Goal: Task Accomplishment & Management: Use online tool/utility

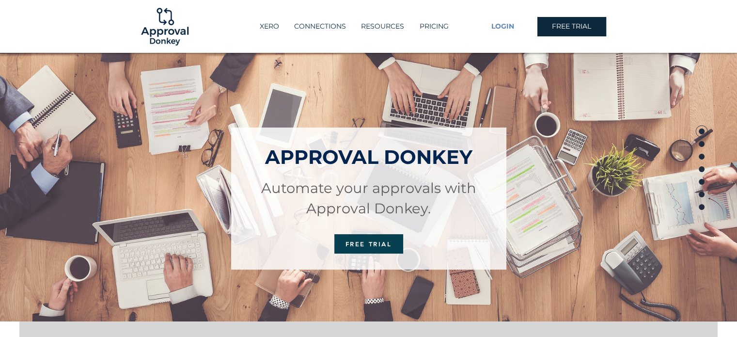
click at [510, 28] on span "LOGIN" at bounding box center [502, 27] width 23 height 10
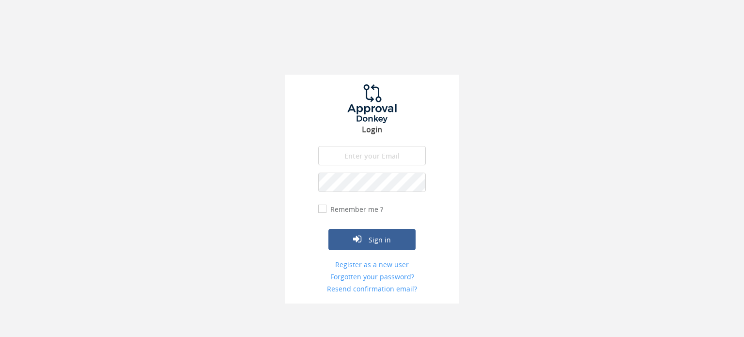
click at [352, 159] on input "email" at bounding box center [372, 155] width 108 height 19
type input "[EMAIL_ADDRESS][PERSON_NAME][DOMAIN_NAME]"
click at [329, 229] on button "Sign in" at bounding box center [372, 239] width 87 height 21
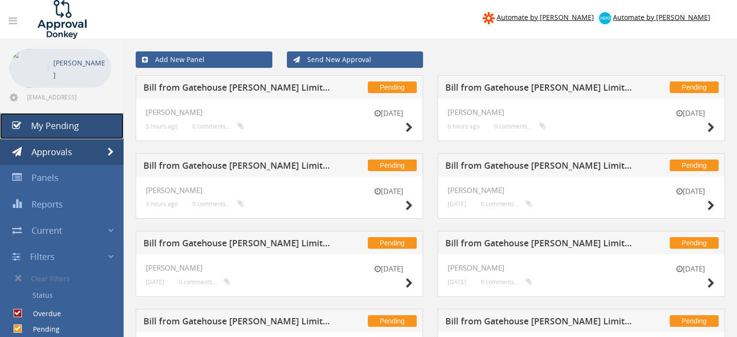
click at [80, 127] on link "My Pending" at bounding box center [62, 126] width 124 height 26
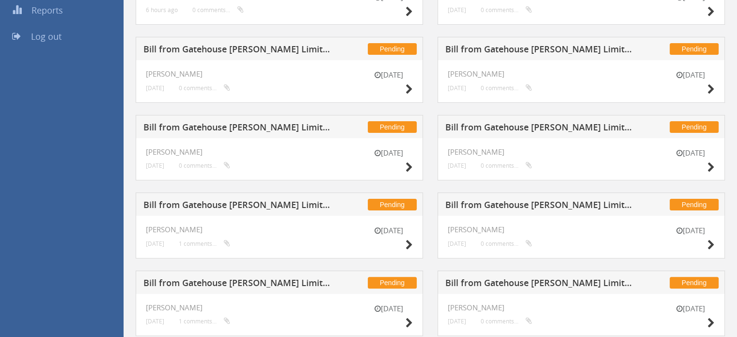
scroll to position [301, 0]
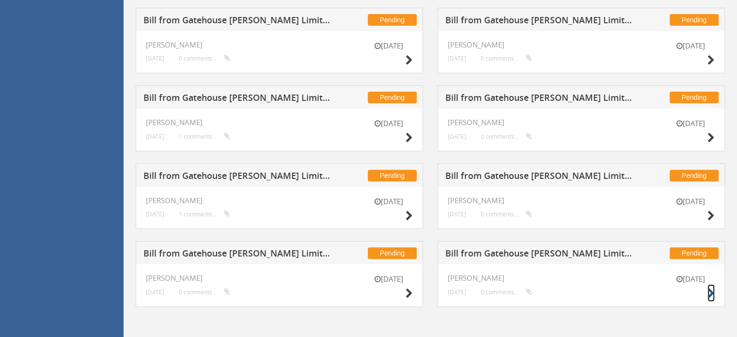
click at [713, 290] on icon at bounding box center [711, 293] width 7 height 10
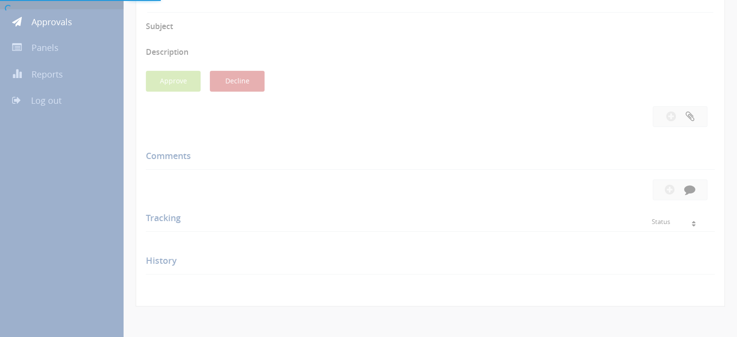
scroll to position [301, 0]
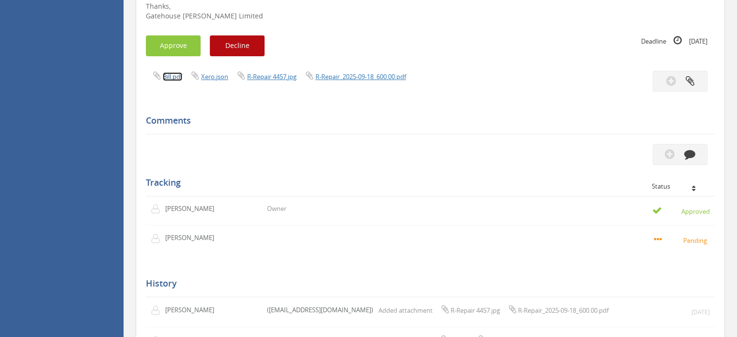
click at [174, 76] on link "Bill.pdf" at bounding box center [172, 76] width 19 height 9
click at [181, 46] on button "Approve" at bounding box center [173, 45] width 55 height 21
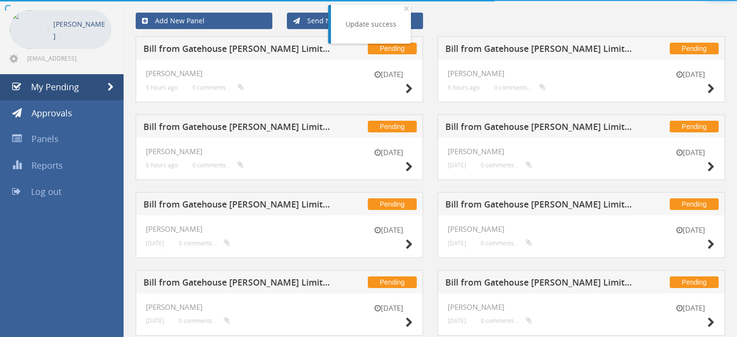
scroll to position [301, 0]
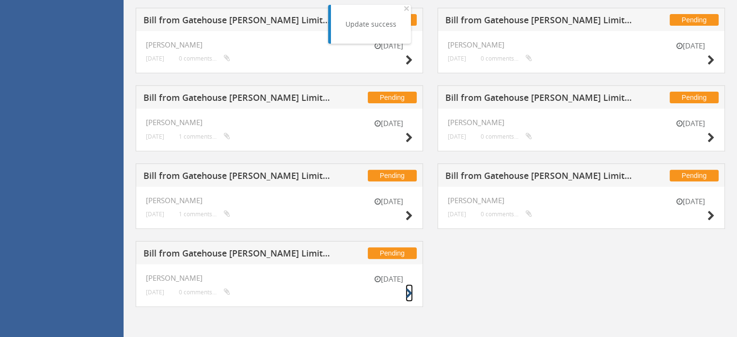
click at [406, 292] on icon at bounding box center [409, 293] width 7 height 10
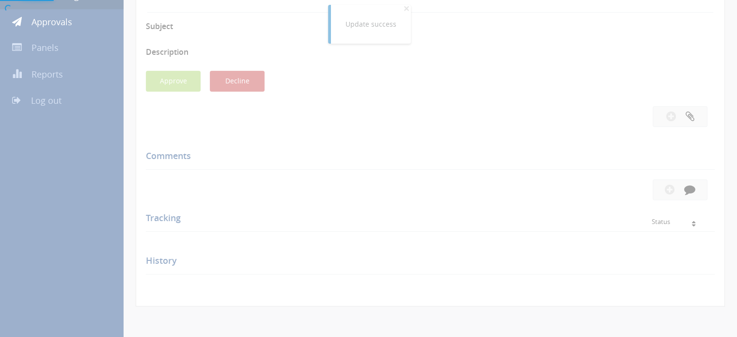
scroll to position [301, 0]
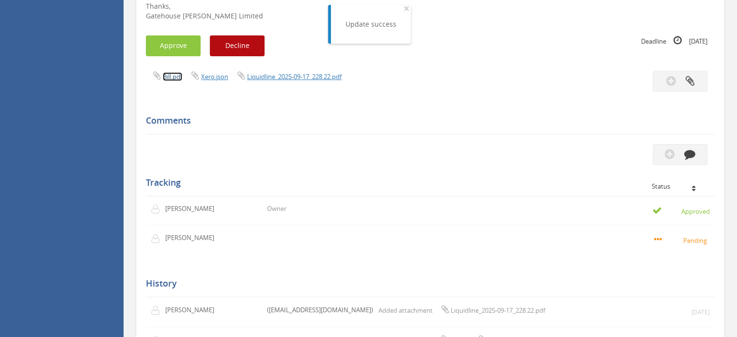
click at [171, 78] on link "Bill.pdf" at bounding box center [172, 76] width 19 height 9
click at [182, 47] on button "Approve" at bounding box center [173, 45] width 55 height 21
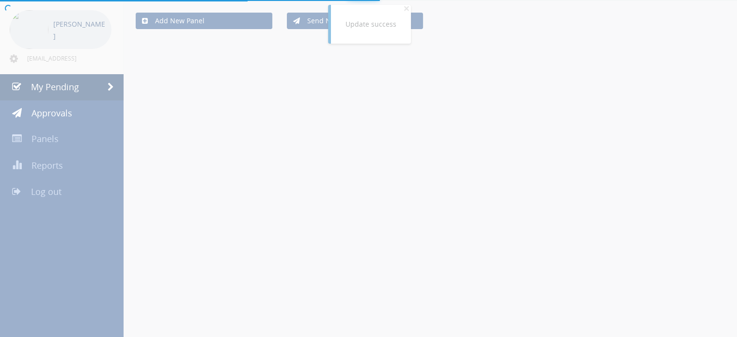
scroll to position [223, 0]
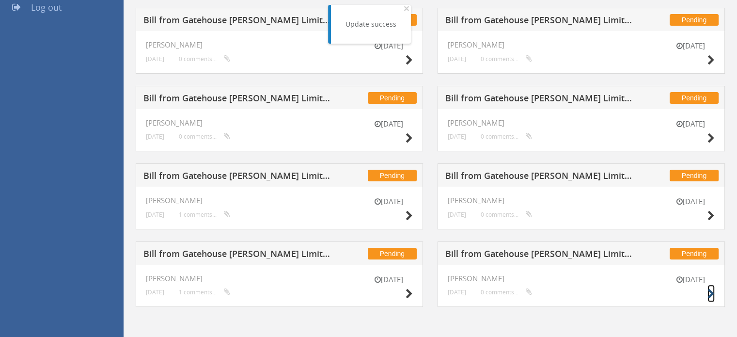
click at [709, 293] on icon at bounding box center [711, 294] width 7 height 10
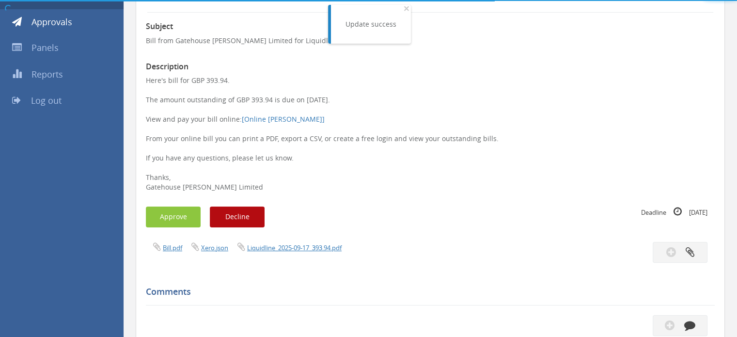
scroll to position [223, 0]
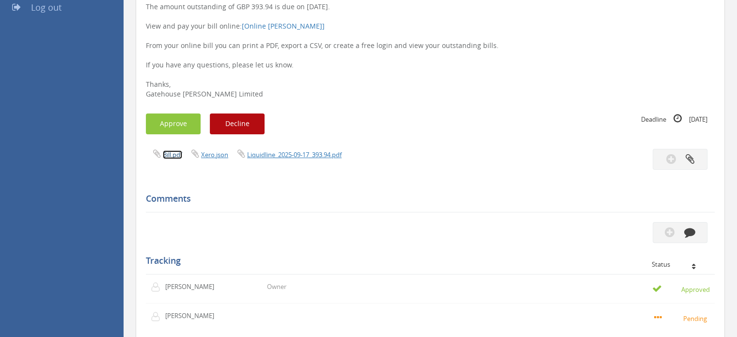
click at [173, 156] on link "Bill.pdf" at bounding box center [172, 154] width 19 height 9
click at [180, 124] on button "Approve" at bounding box center [173, 123] width 55 height 21
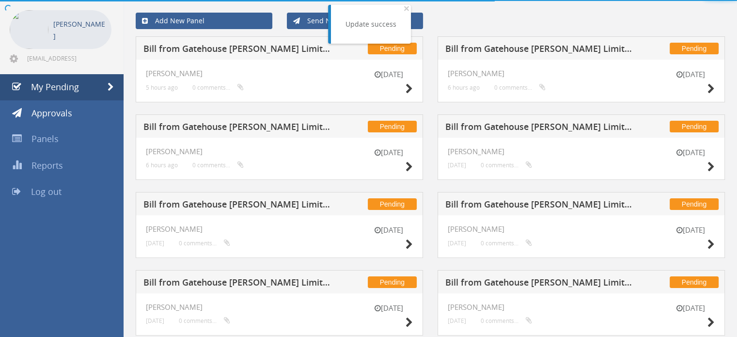
scroll to position [223, 0]
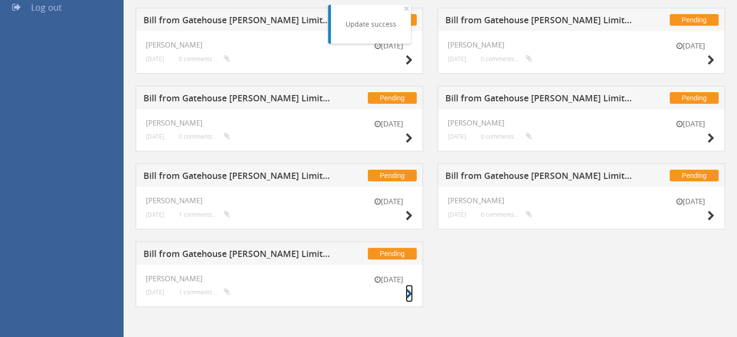
click at [407, 294] on icon at bounding box center [409, 294] width 7 height 10
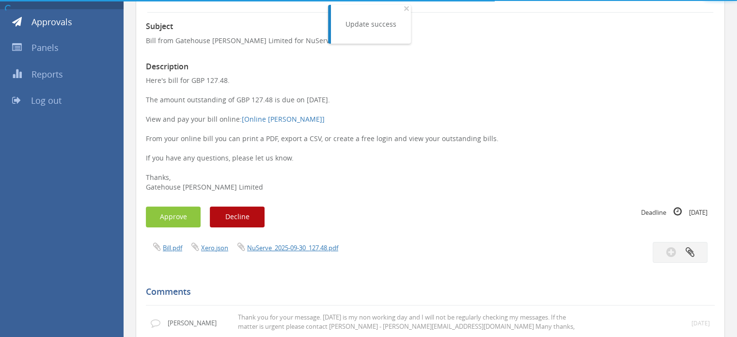
scroll to position [223, 0]
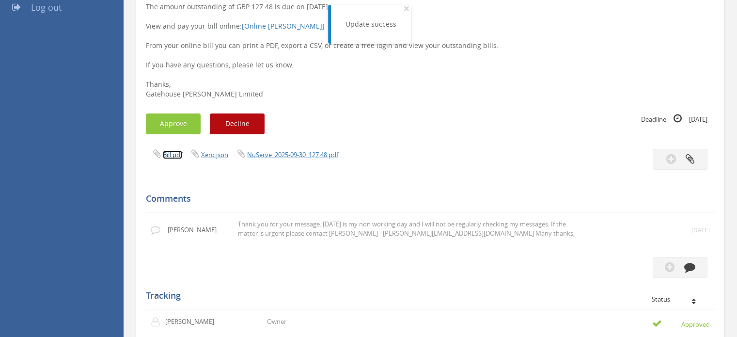
click at [175, 153] on link "Bill.pdf" at bounding box center [172, 154] width 19 height 9
click at [189, 123] on button "Approve" at bounding box center [173, 123] width 55 height 21
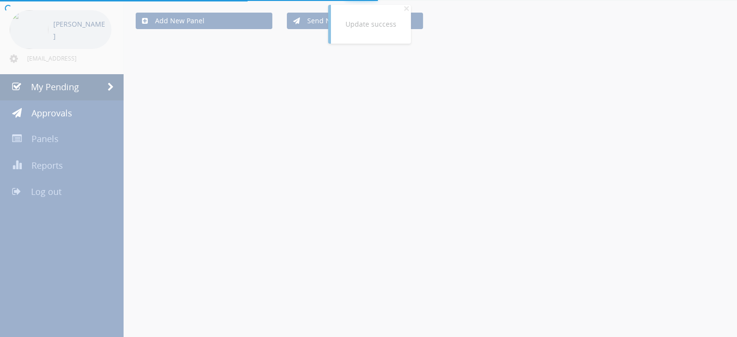
scroll to position [145, 0]
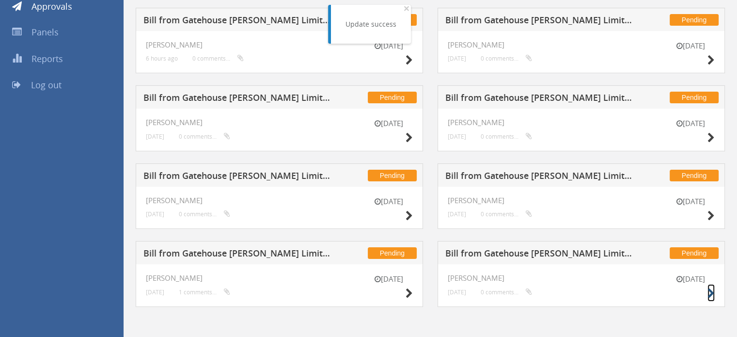
click at [712, 295] on icon at bounding box center [711, 293] width 7 height 10
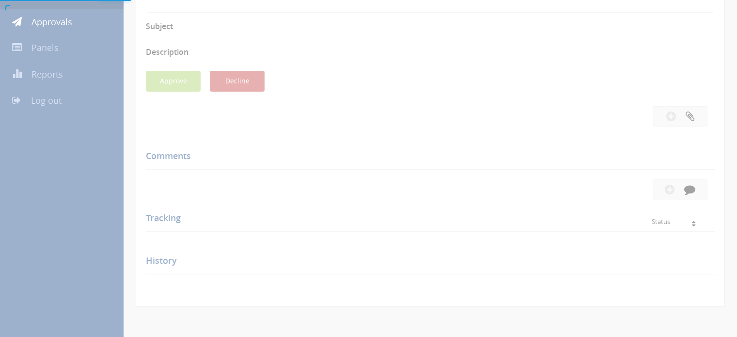
scroll to position [145, 0]
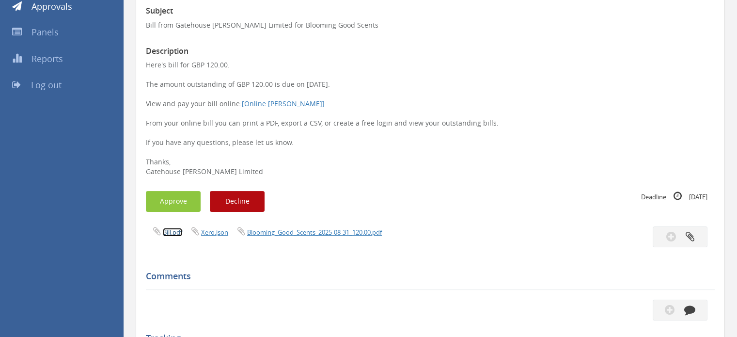
click at [173, 231] on link "Bill.pdf" at bounding box center [172, 232] width 19 height 9
click at [175, 205] on button "Approve" at bounding box center [173, 201] width 55 height 21
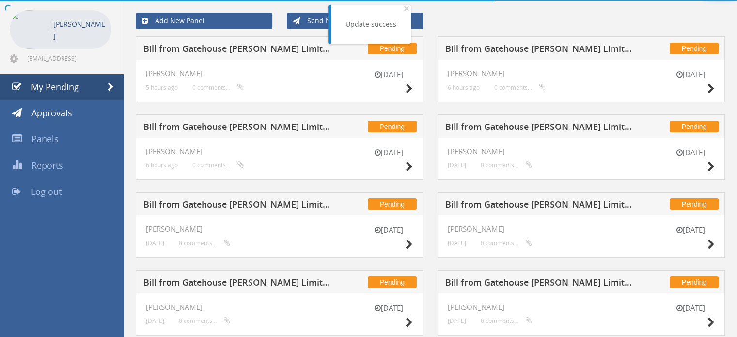
scroll to position [145, 0]
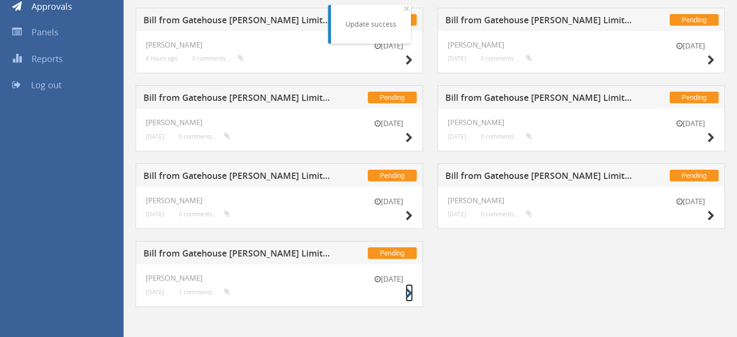
click at [408, 292] on icon at bounding box center [409, 293] width 7 height 10
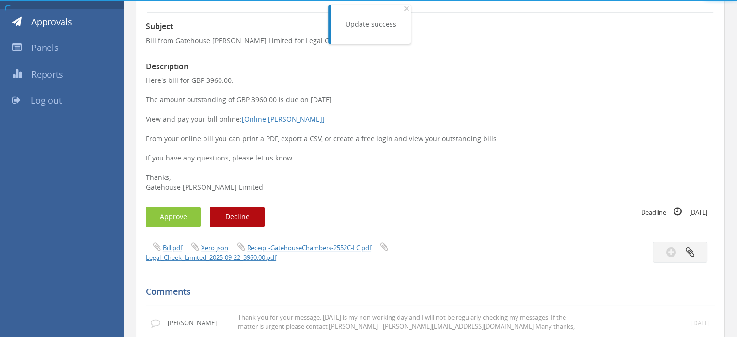
scroll to position [145, 0]
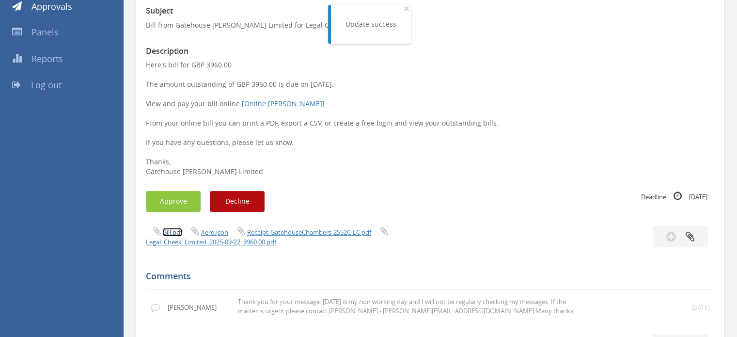
click at [176, 234] on link "Bill.pdf" at bounding box center [172, 232] width 19 height 9
click at [176, 203] on button "Approve" at bounding box center [173, 201] width 55 height 21
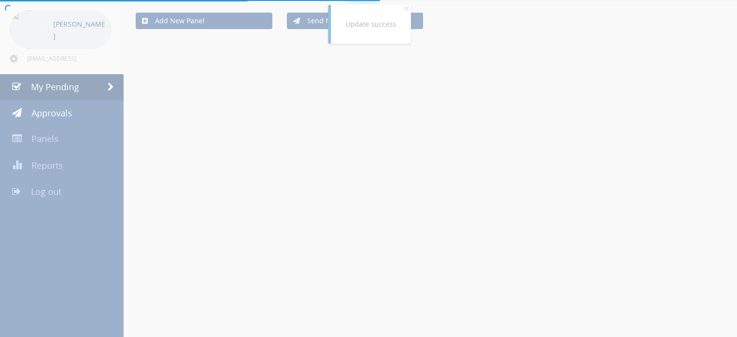
scroll to position [68, 0]
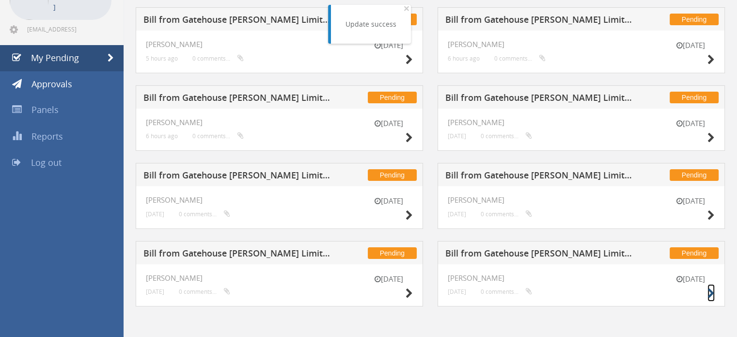
click at [710, 292] on icon at bounding box center [711, 293] width 7 height 10
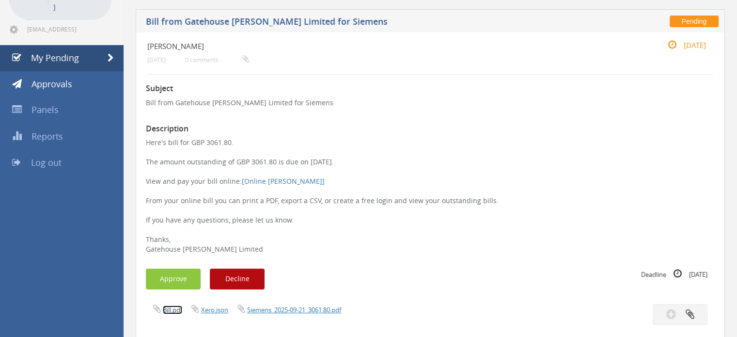
click at [178, 310] on link "Bill.pdf" at bounding box center [172, 309] width 19 height 9
click at [182, 280] on button "Approve" at bounding box center [173, 278] width 55 height 21
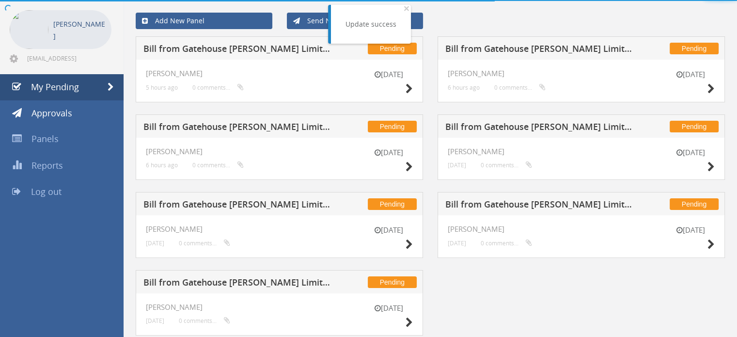
scroll to position [68, 0]
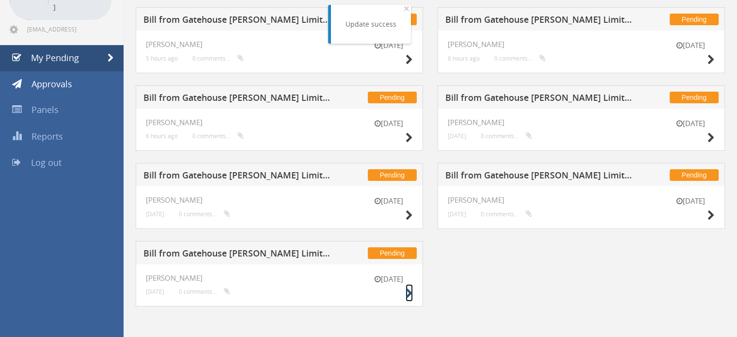
click at [407, 292] on icon at bounding box center [409, 293] width 7 height 10
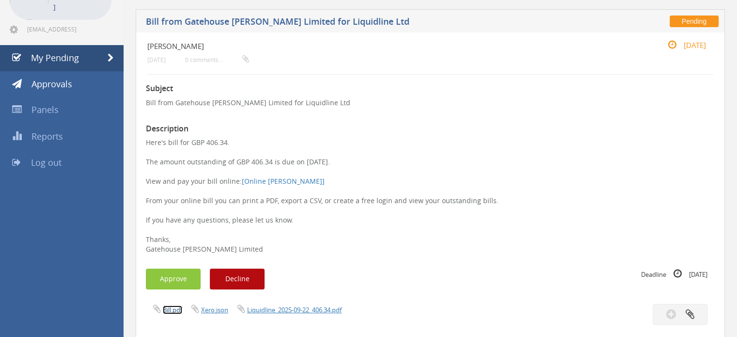
click at [173, 311] on link "Bill.pdf" at bounding box center [172, 309] width 19 height 9
click at [180, 282] on button "Approve" at bounding box center [173, 278] width 55 height 21
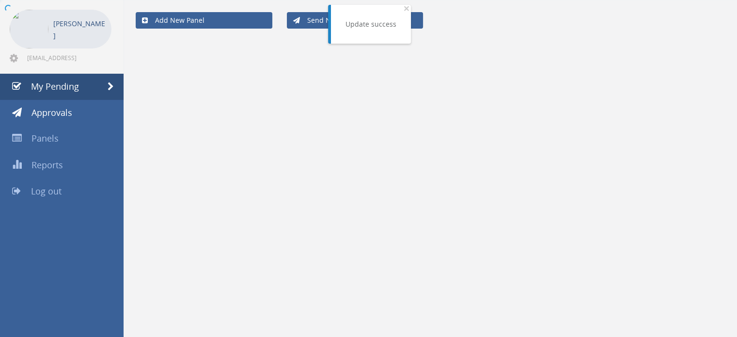
scroll to position [39, 0]
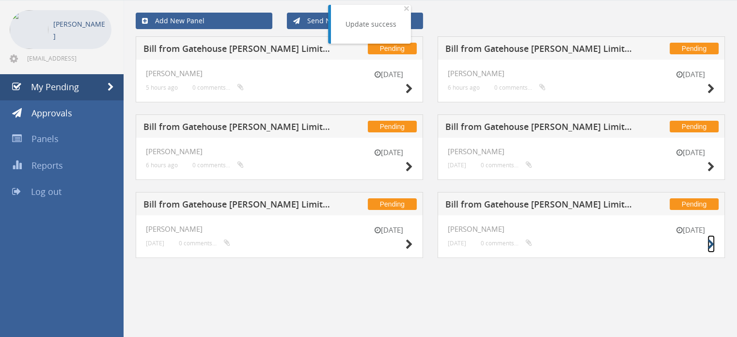
click at [710, 244] on icon at bounding box center [711, 244] width 7 height 10
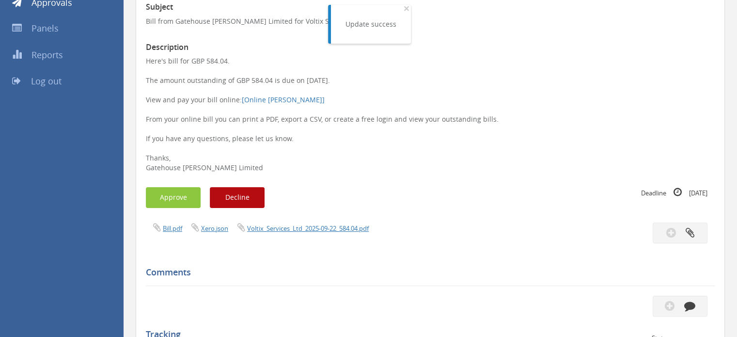
scroll to position [184, 0]
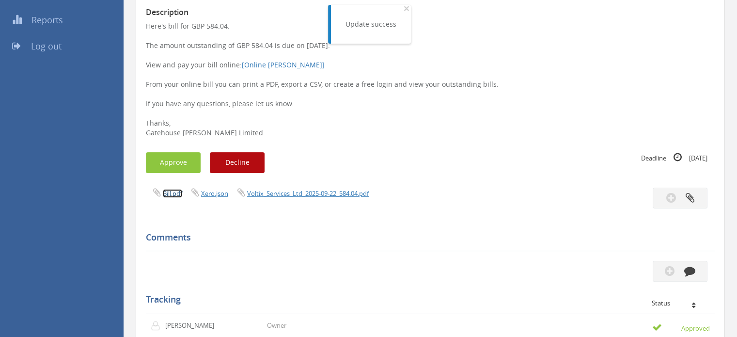
click at [169, 193] on link "Bill.pdf" at bounding box center [172, 193] width 19 height 9
click at [178, 166] on button "Approve" at bounding box center [173, 162] width 55 height 21
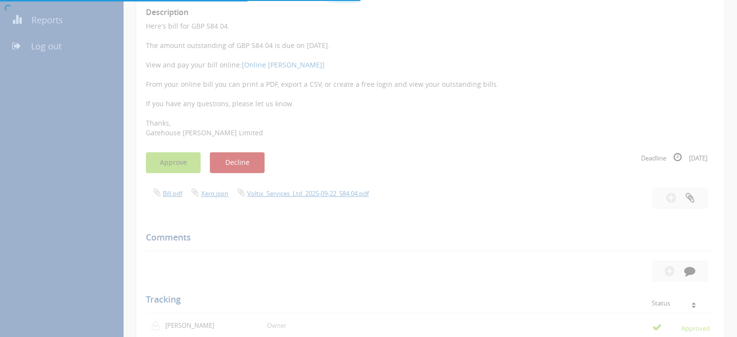
scroll to position [39, 0]
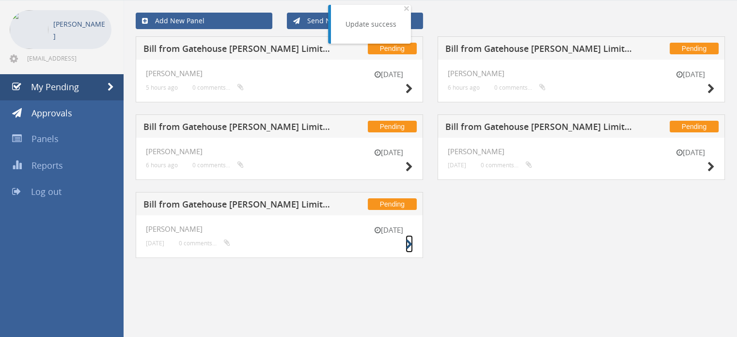
click at [408, 245] on icon at bounding box center [409, 244] width 7 height 10
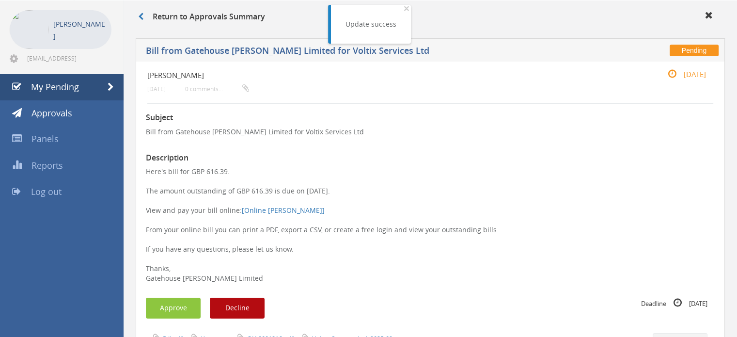
scroll to position [136, 0]
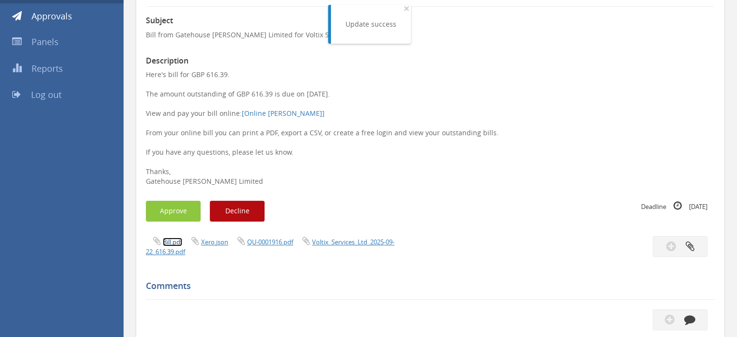
click at [170, 243] on link "Bill.pdf" at bounding box center [172, 241] width 19 height 9
click at [174, 212] on button "Approve" at bounding box center [173, 211] width 55 height 21
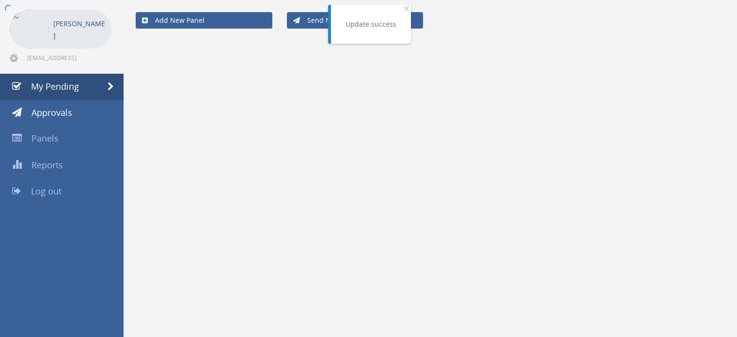
scroll to position [39, 0]
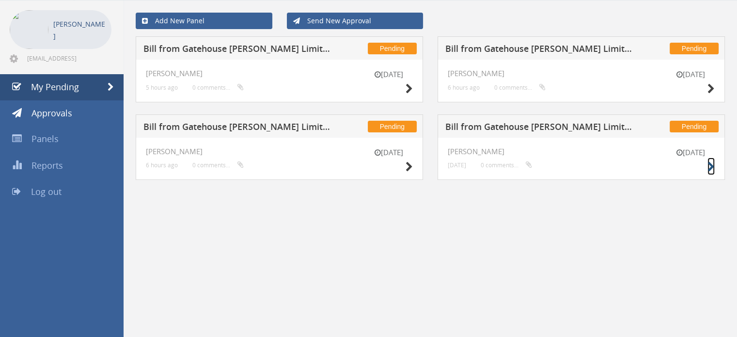
click at [712, 167] on icon at bounding box center [711, 167] width 7 height 10
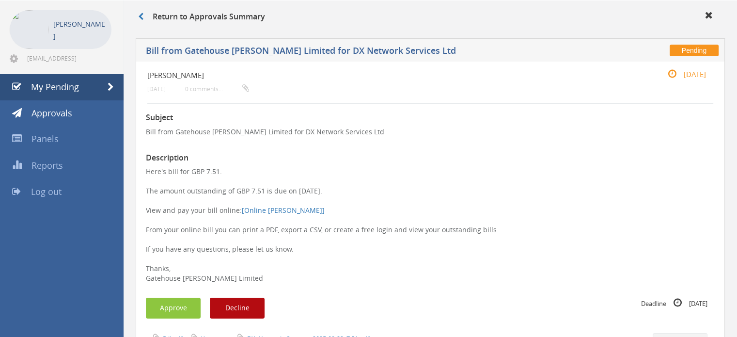
scroll to position [281, 0]
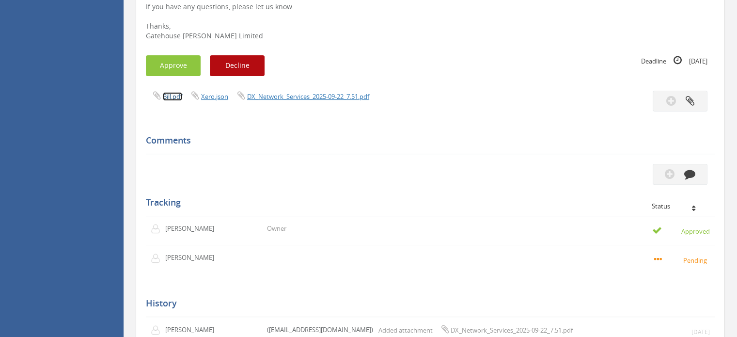
click at [176, 97] on link "Bill.pdf" at bounding box center [172, 96] width 19 height 9
click at [182, 68] on button "Approve" at bounding box center [173, 65] width 55 height 21
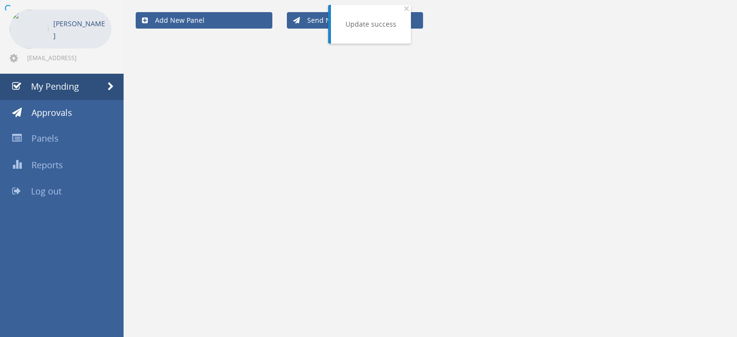
scroll to position [39, 0]
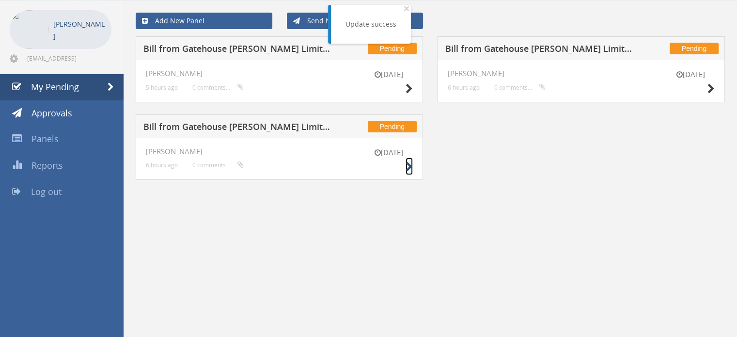
click at [409, 168] on icon at bounding box center [409, 167] width 7 height 10
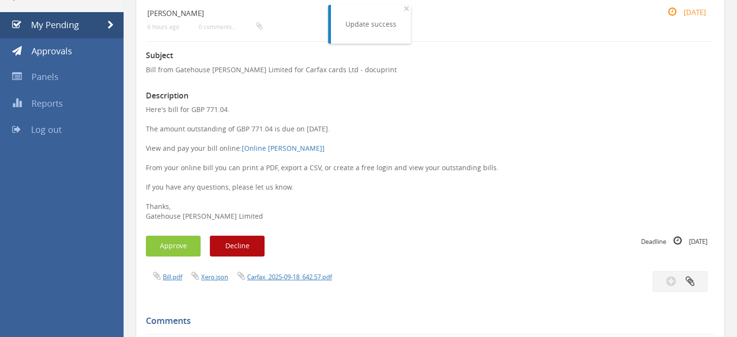
scroll to position [136, 0]
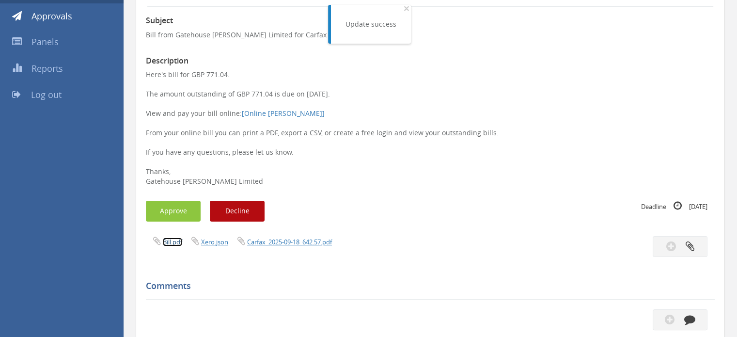
click at [166, 243] on link "Bill.pdf" at bounding box center [172, 241] width 19 height 9
click at [187, 213] on button "Approve" at bounding box center [173, 211] width 55 height 21
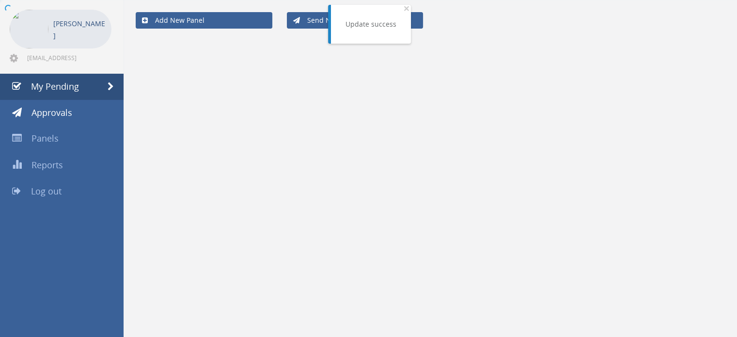
scroll to position [39, 0]
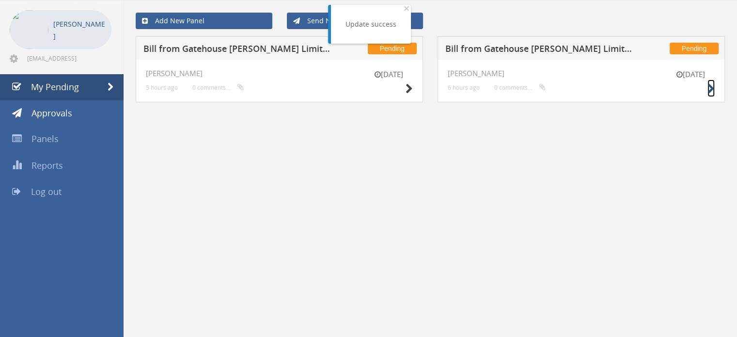
click at [709, 89] on icon at bounding box center [711, 89] width 7 height 10
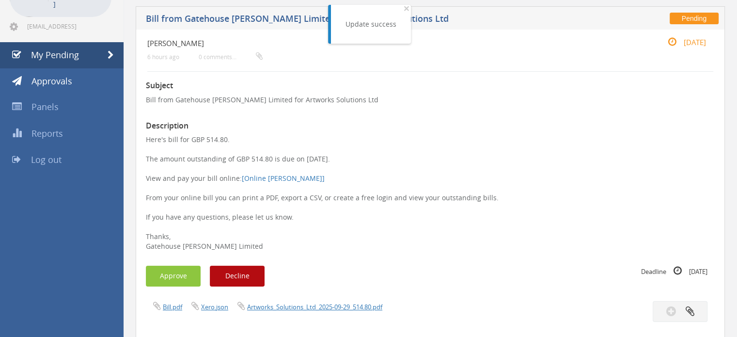
scroll to position [87, 0]
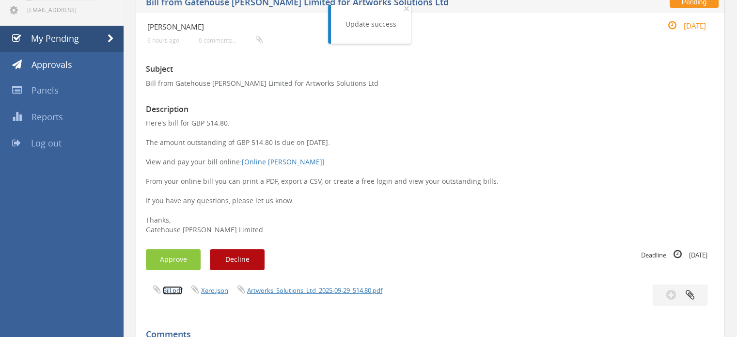
click at [174, 291] on link "Bill.pdf" at bounding box center [172, 290] width 19 height 9
click at [182, 257] on button "Approve" at bounding box center [173, 259] width 55 height 21
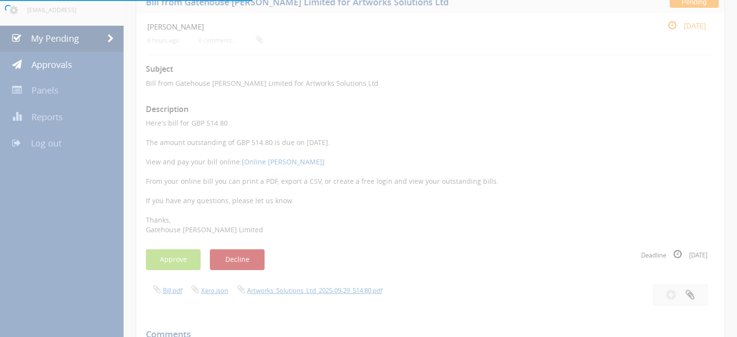
scroll to position [39, 0]
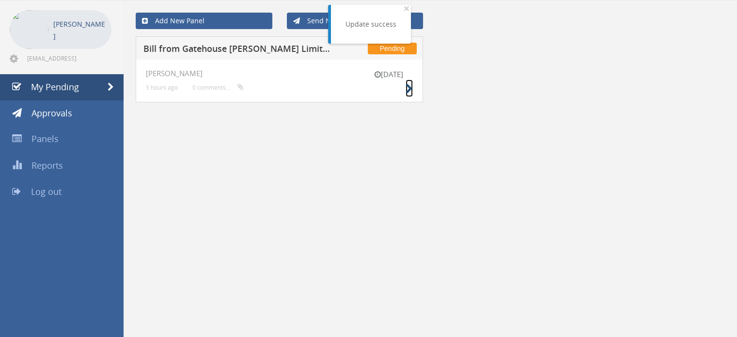
click at [410, 89] on icon at bounding box center [409, 89] width 7 height 10
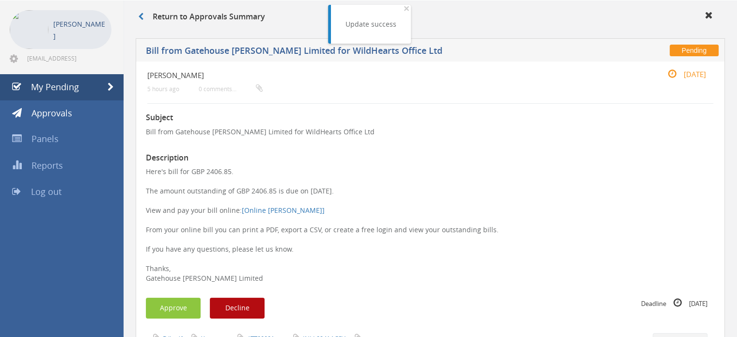
scroll to position [184, 0]
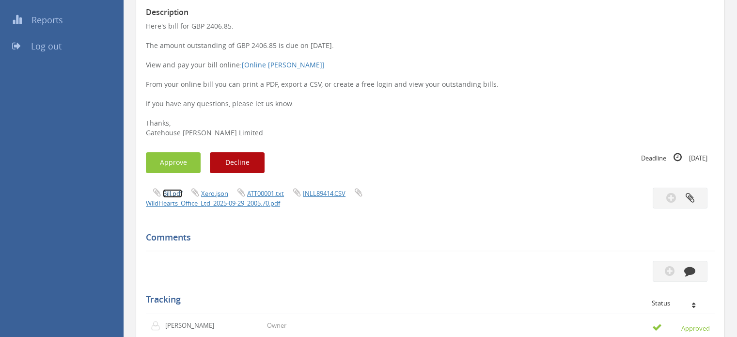
click at [178, 193] on link "Bill.pdf" at bounding box center [172, 193] width 19 height 9
click at [249, 203] on link "WildHearts_Office_Ltd_2025-09-29_2005.70.pdf" at bounding box center [213, 203] width 134 height 9
click at [181, 159] on button "Approve" at bounding box center [173, 162] width 55 height 21
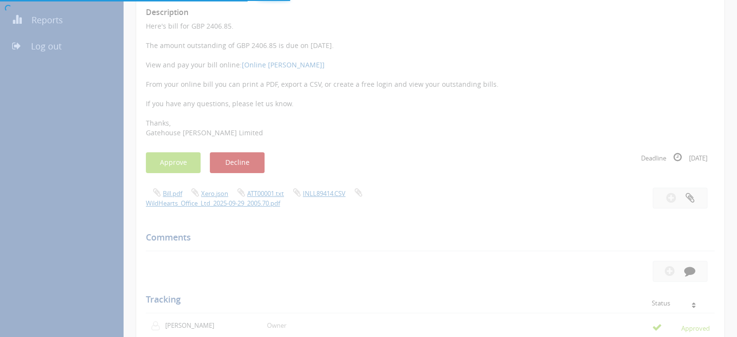
scroll to position [39, 0]
